Goal: Information Seeking & Learning: Learn about a topic

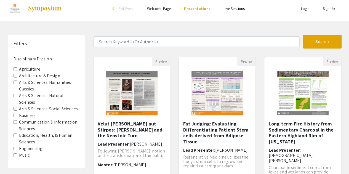
scroll to position [55, 0]
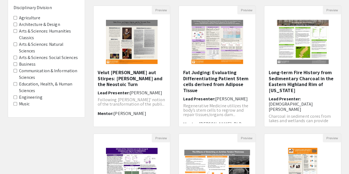
click at [30, 97] on label "Engineering" at bounding box center [30, 97] width 23 height 7
click at [17, 97] on Division-Engineering "Engineering" at bounding box center [16, 97] width 4 height 4
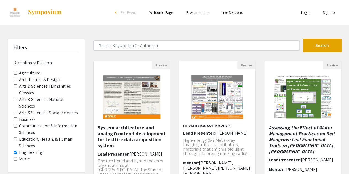
click at [166, 52] on form "Search" at bounding box center [217, 46] width 256 height 14
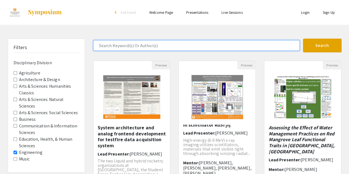
click at [167, 49] on input "Search Keyword(s) Or Author(s)" at bounding box center [196, 45] width 206 height 10
click at [303, 39] on button "Search" at bounding box center [322, 46] width 39 height 14
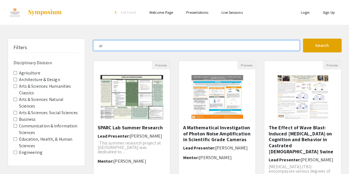
drag, startPoint x: 112, startPoint y: 48, endPoint x: 91, endPoint y: 51, distance: 21.5
click at [91, 51] on form "ai Search" at bounding box center [217, 46] width 256 height 14
type input "machine learning"
click at [303, 39] on button "Search" at bounding box center [322, 46] width 39 height 14
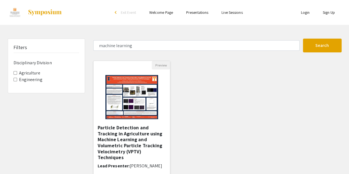
click at [121, 148] on h5 "Particle Detection and Tracking in Agriculture using Machine Learning and Volum…" at bounding box center [132, 143] width 68 height 36
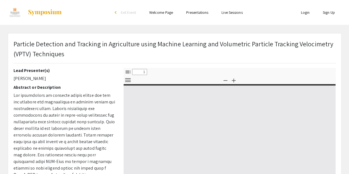
select select "custom"
type input "0"
select select "custom"
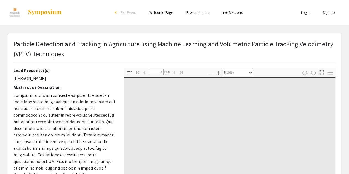
type input "1"
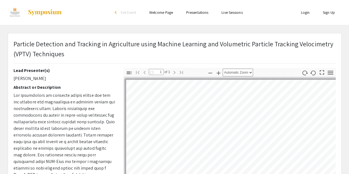
scroll to position [39, 0]
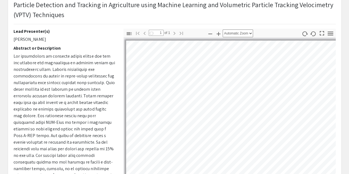
select select "auto"
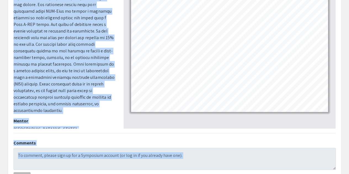
scroll to position [177, 0]
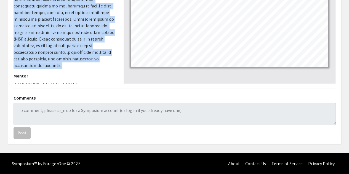
drag, startPoint x: 13, startPoint y: 52, endPoint x: 80, endPoint y: 58, distance: 66.9
copy span "The application of computer vision models can aid the analysis and development …"
